Goal: Information Seeking & Learning: Learn about a topic

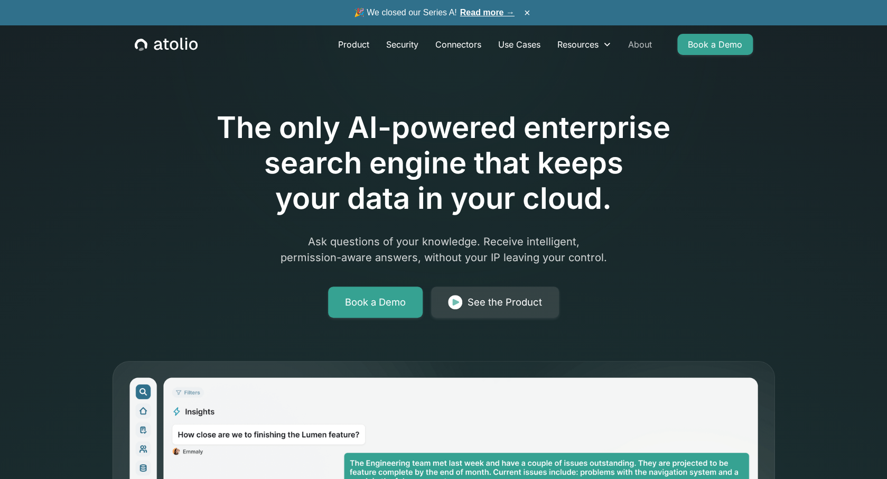
click at [642, 45] on link "About" at bounding box center [640, 44] width 41 height 21
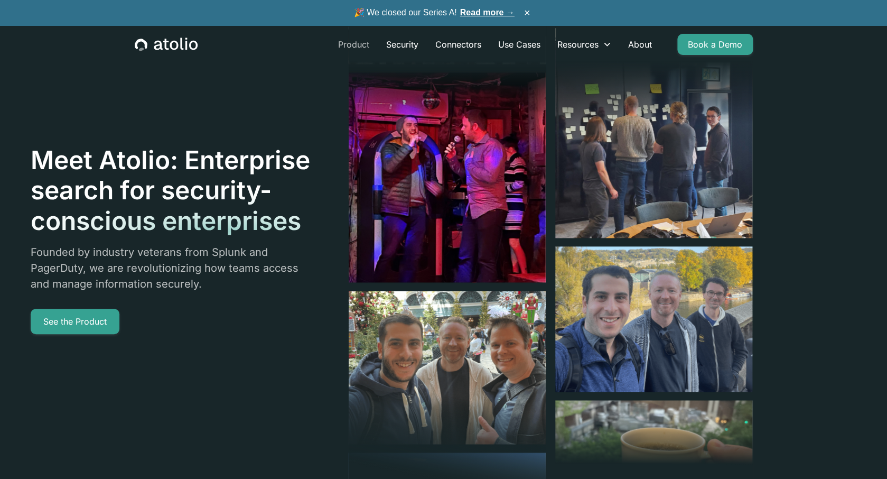
click at [358, 47] on link "Product" at bounding box center [354, 44] width 48 height 21
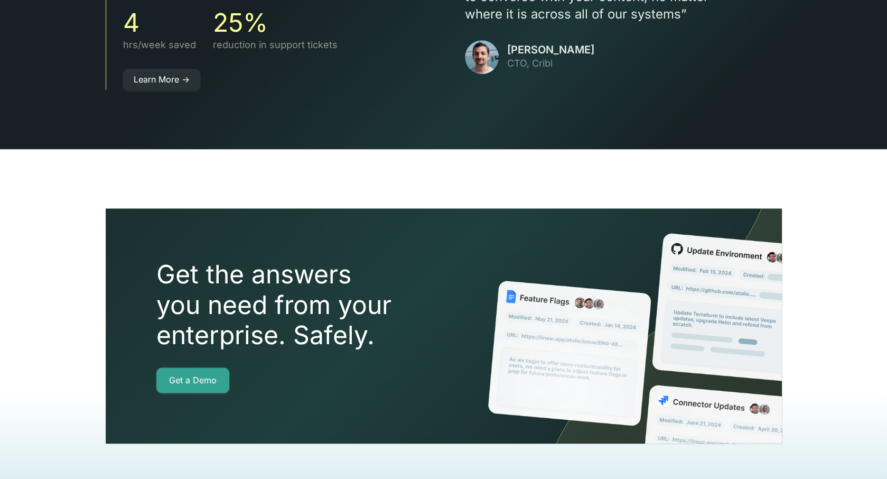
scroll to position [2378, 0]
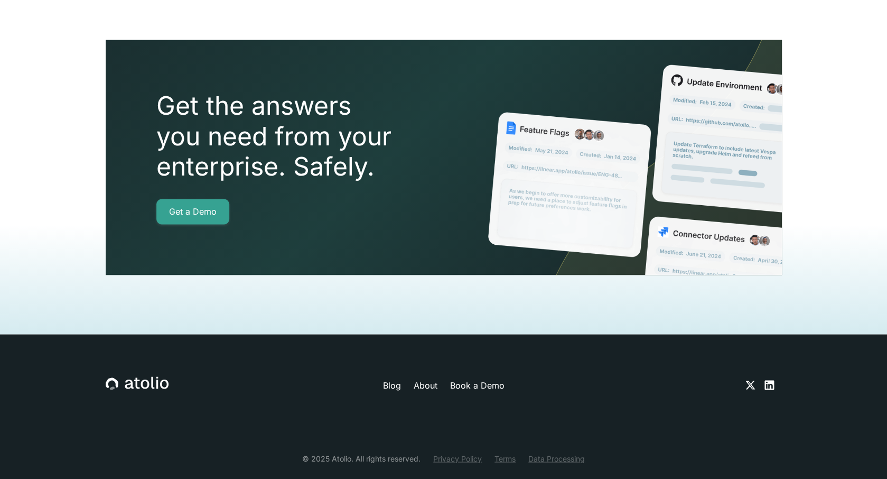
click at [421, 378] on link "About" at bounding box center [425, 384] width 24 height 13
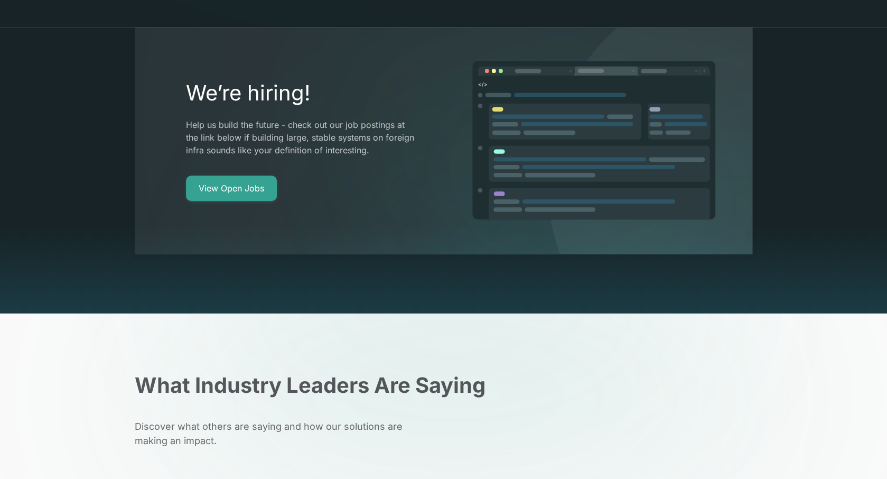
scroll to position [2145, 0]
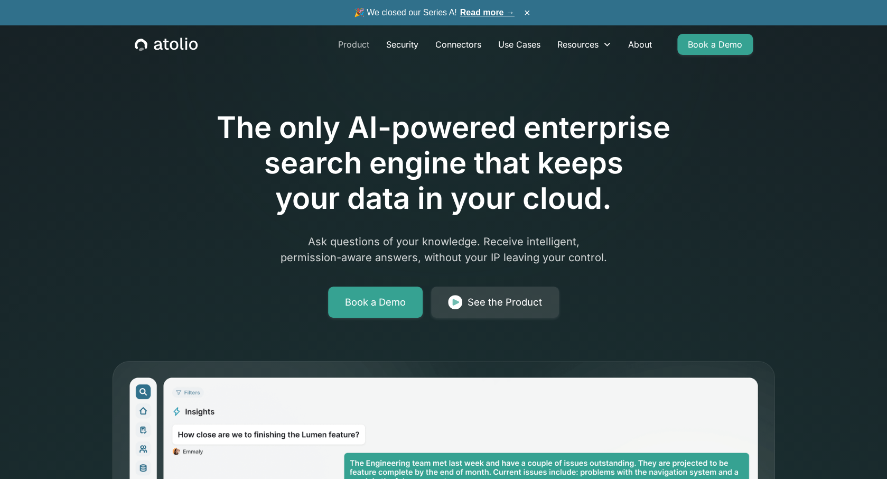
click at [354, 47] on link "Product" at bounding box center [354, 44] width 48 height 21
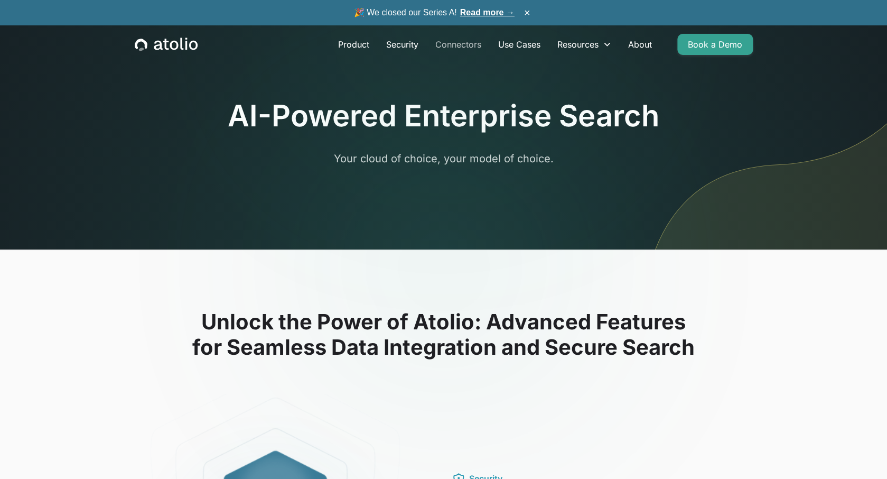
click at [457, 49] on link "Connectors" at bounding box center [458, 44] width 63 height 21
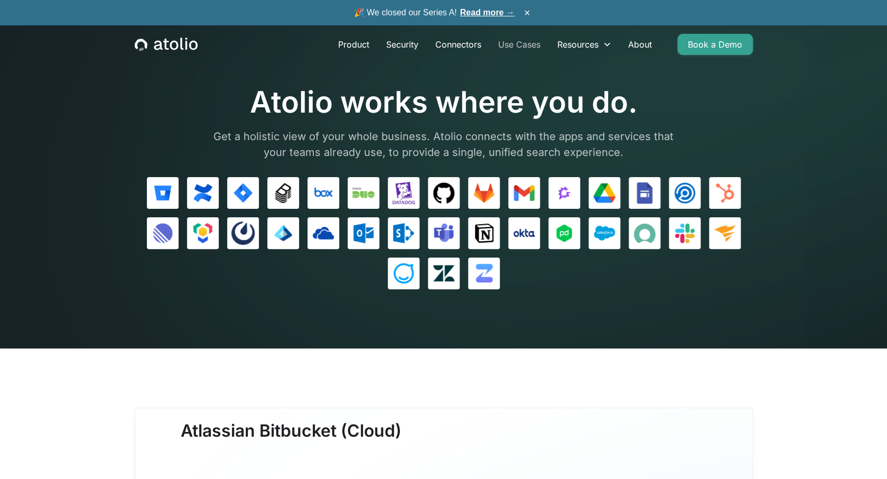
click at [524, 42] on link "Use Cases" at bounding box center [519, 44] width 59 height 21
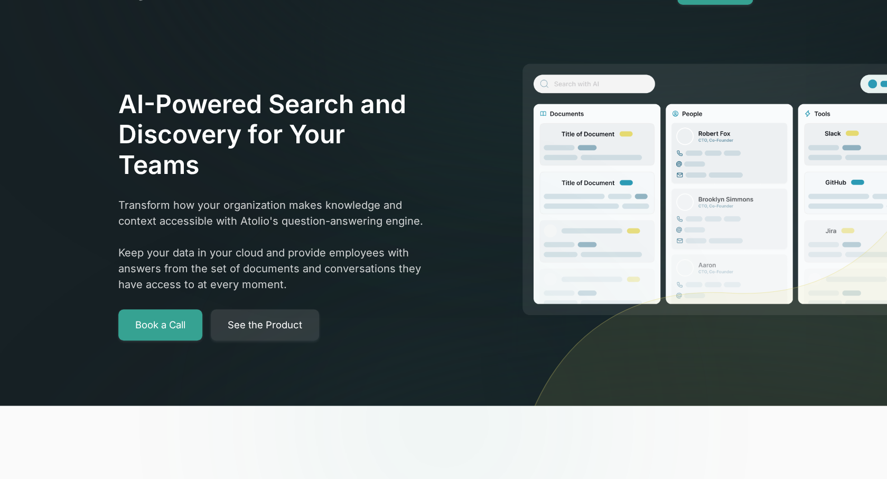
scroll to position [68, 0]
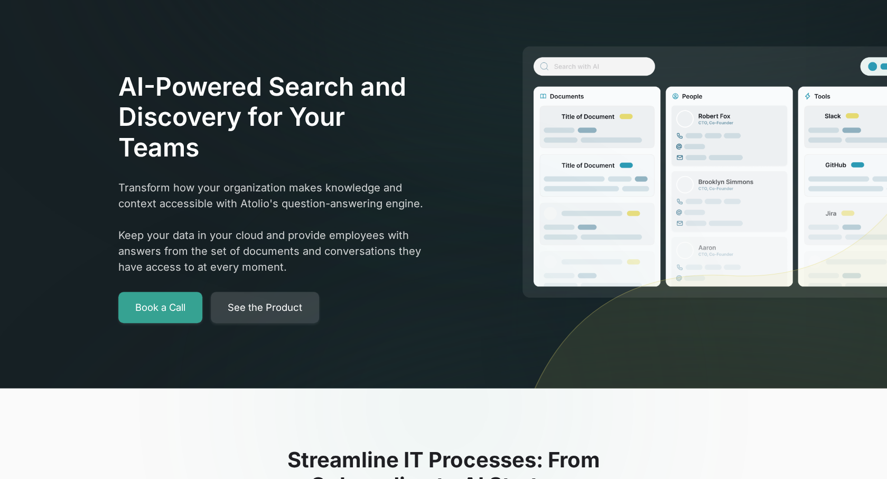
click at [305, 313] on link "See the Product" at bounding box center [265, 308] width 108 height 32
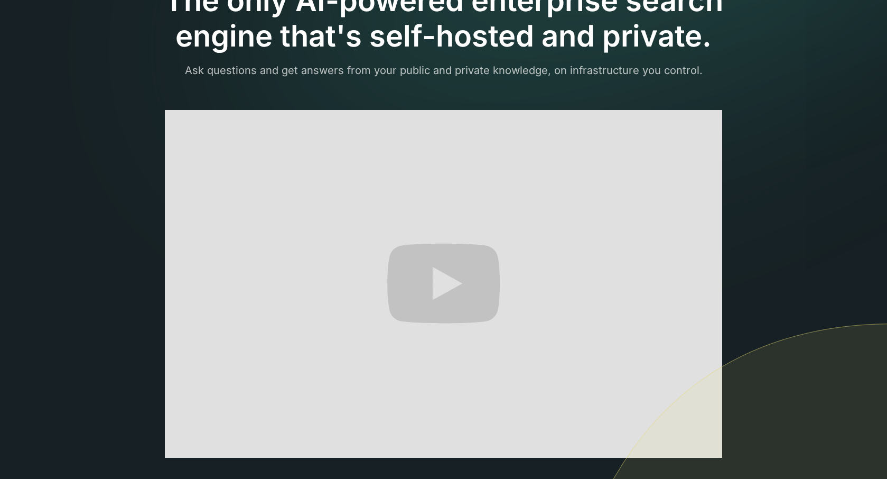
scroll to position [152, 0]
